Goal: Task Accomplishment & Management: Complete application form

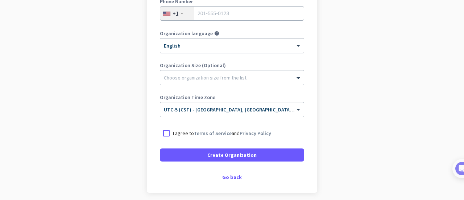
scroll to position [172, 0]
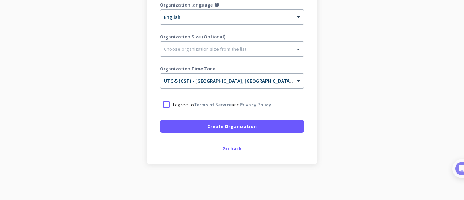
click at [229, 146] on div "Go back" at bounding box center [232, 148] width 144 height 5
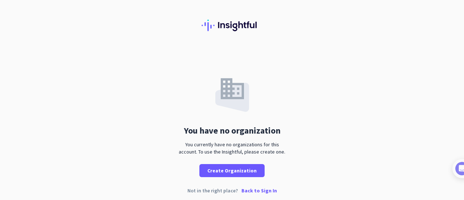
scroll to position [14, 0]
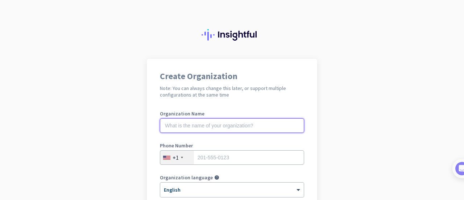
click at [206, 121] on input "text" at bounding box center [232, 125] width 144 height 14
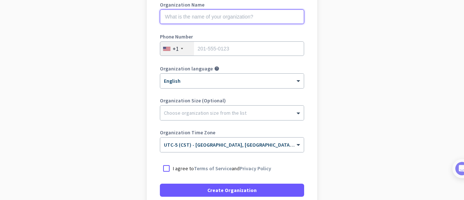
scroll to position [145, 0]
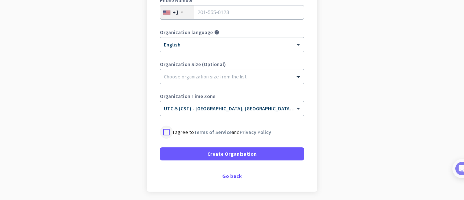
click at [164, 128] on div at bounding box center [166, 131] width 13 height 13
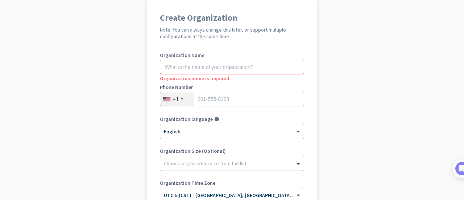
scroll to position [0, 0]
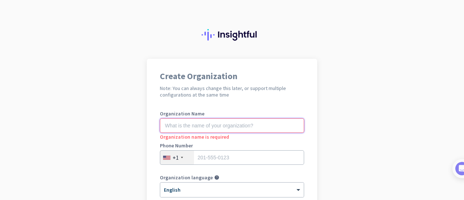
click at [205, 121] on input "text" at bounding box center [232, 125] width 144 height 14
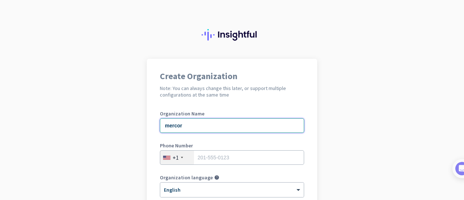
type input "mercor"
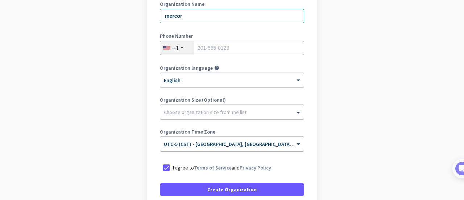
scroll to position [172, 0]
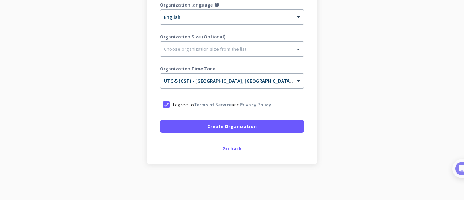
click at [223, 149] on div "Go back" at bounding box center [232, 148] width 144 height 5
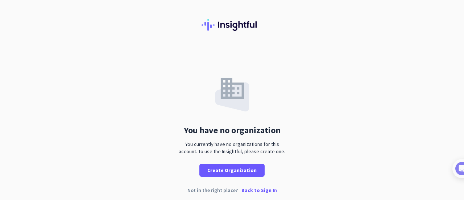
scroll to position [14, 0]
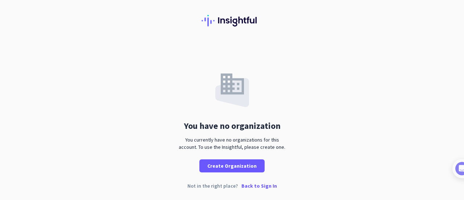
click at [254, 183] on p "Back to Sign In" at bounding box center [259, 185] width 36 height 5
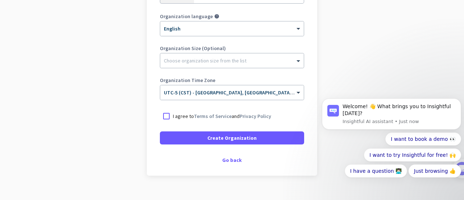
scroll to position [172, 0]
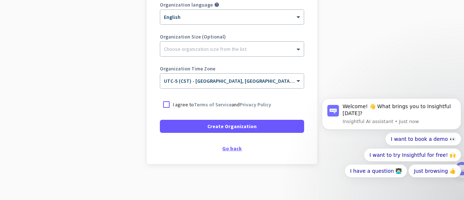
click at [228, 149] on div "Go back" at bounding box center [232, 148] width 144 height 5
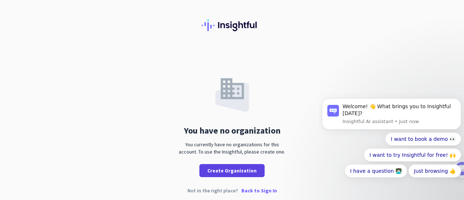
scroll to position [14, 0]
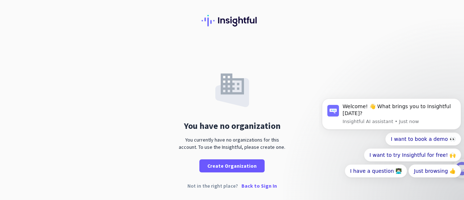
click at [246, 184] on p "Back to Sign In" at bounding box center [259, 185] width 36 height 5
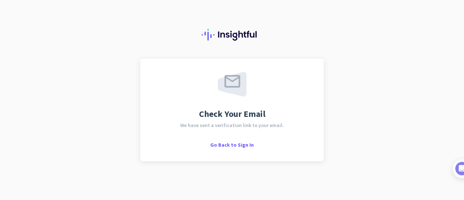
click at [129, 151] on div "Check Your Email We have sent a verification link to your email. Go Back to Sig…" at bounding box center [232, 100] width 464 height 200
click at [236, 144] on span "Go Back to Sign In" at bounding box center [231, 144] width 43 height 7
